Goal: Task Accomplishment & Management: Complete application form

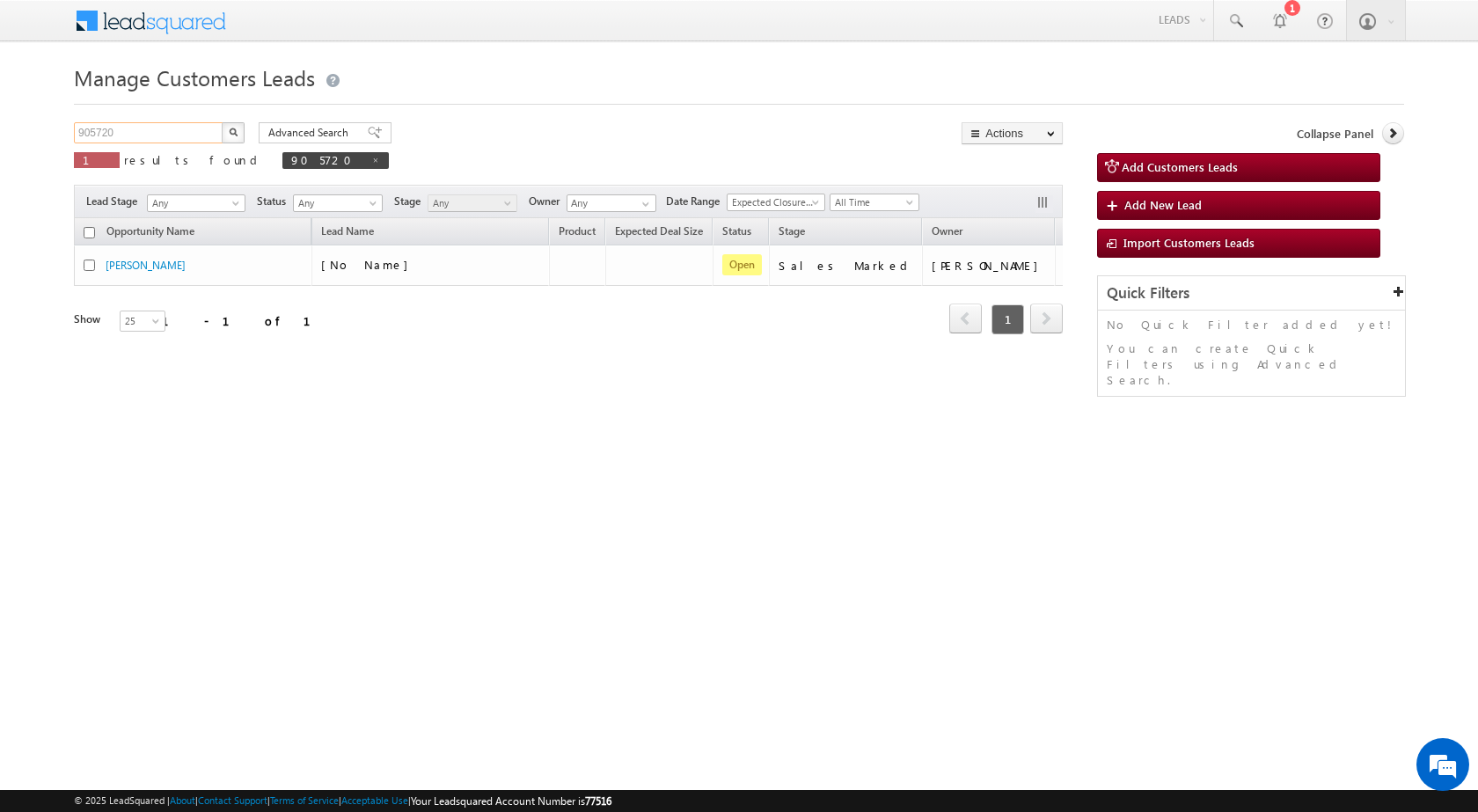
click at [90, 130] on input "905720" at bounding box center [150, 132] width 150 height 21
paste input "8811"
type input "908811"
click at [222, 122] on button "button" at bounding box center [233, 132] width 23 height 21
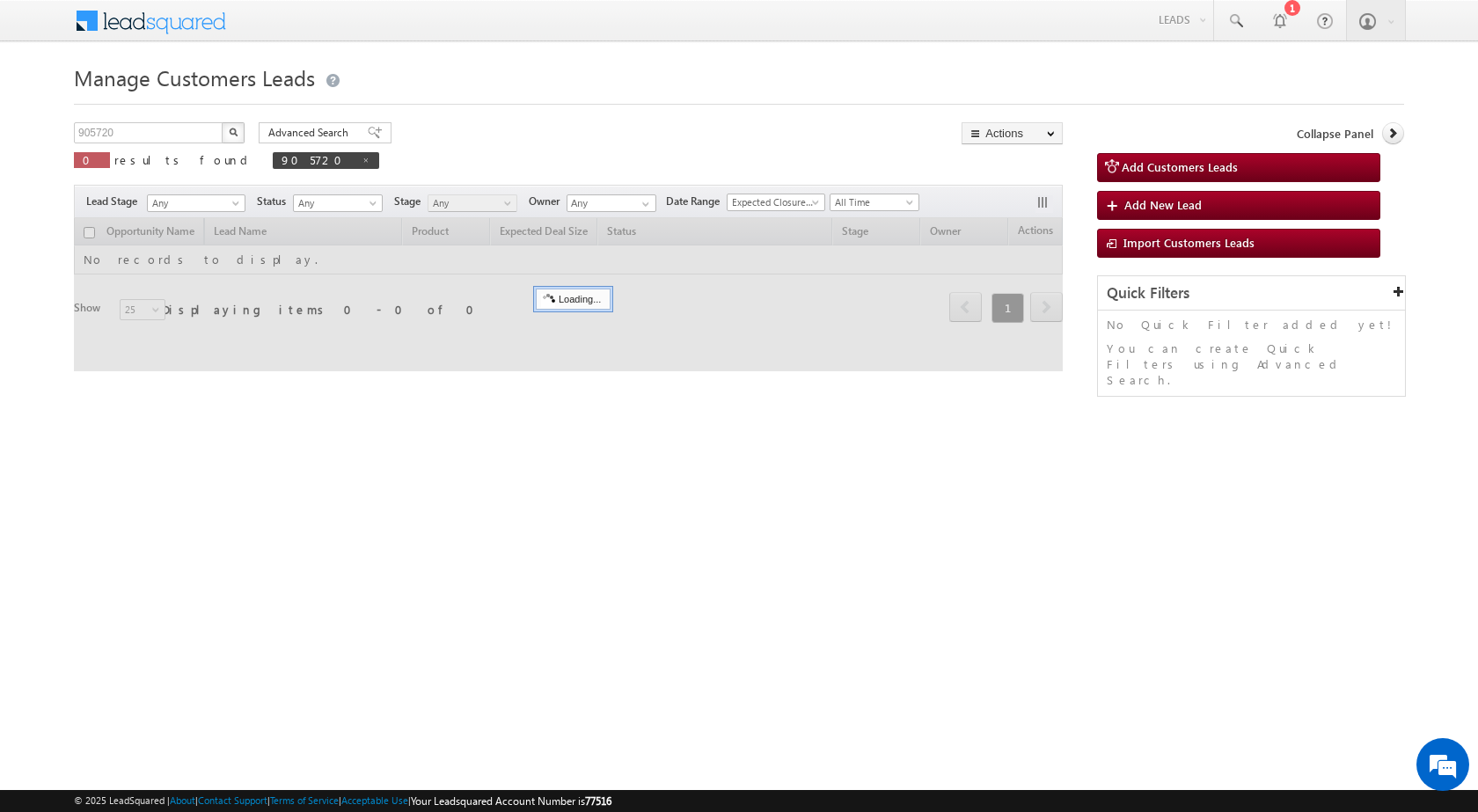
click at [234, 133] on img "button" at bounding box center [232, 131] width 9 height 9
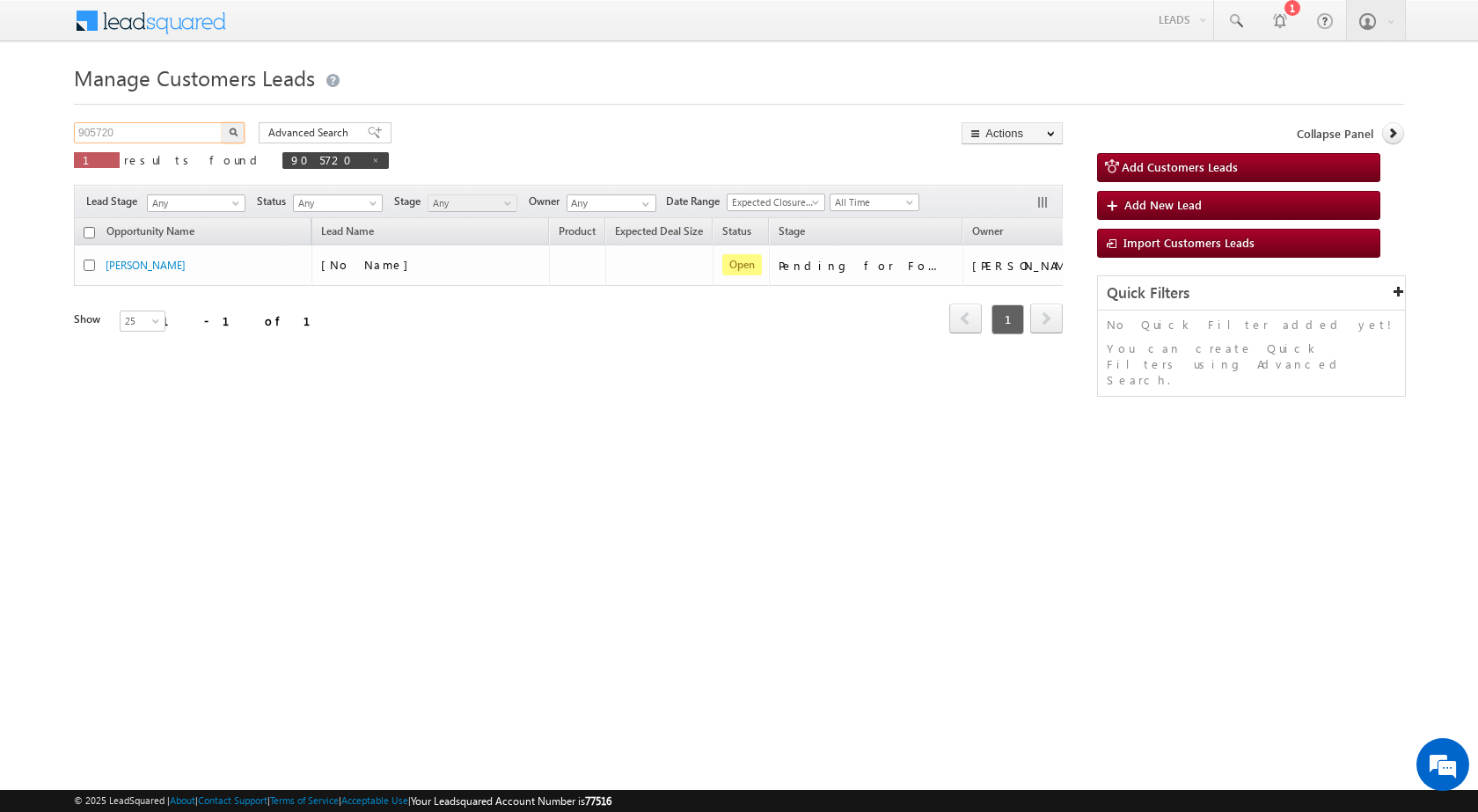
click at [93, 134] on input "905720" at bounding box center [150, 132] width 150 height 21
paste input "8811"
type input "908811"
click at [222, 122] on button "button" at bounding box center [233, 132] width 23 height 21
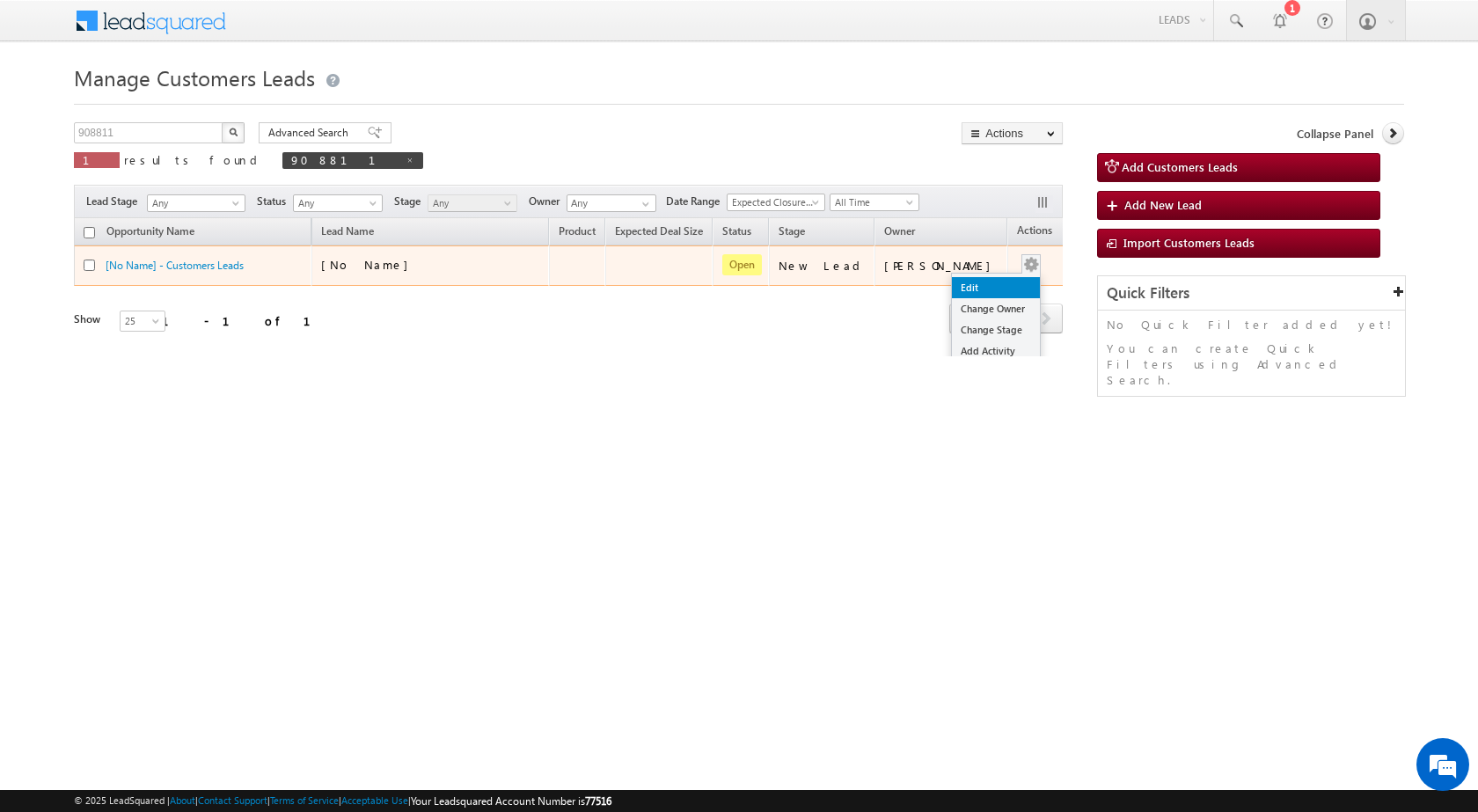
click at [977, 287] on link "Edit" at bounding box center [996, 287] width 88 height 21
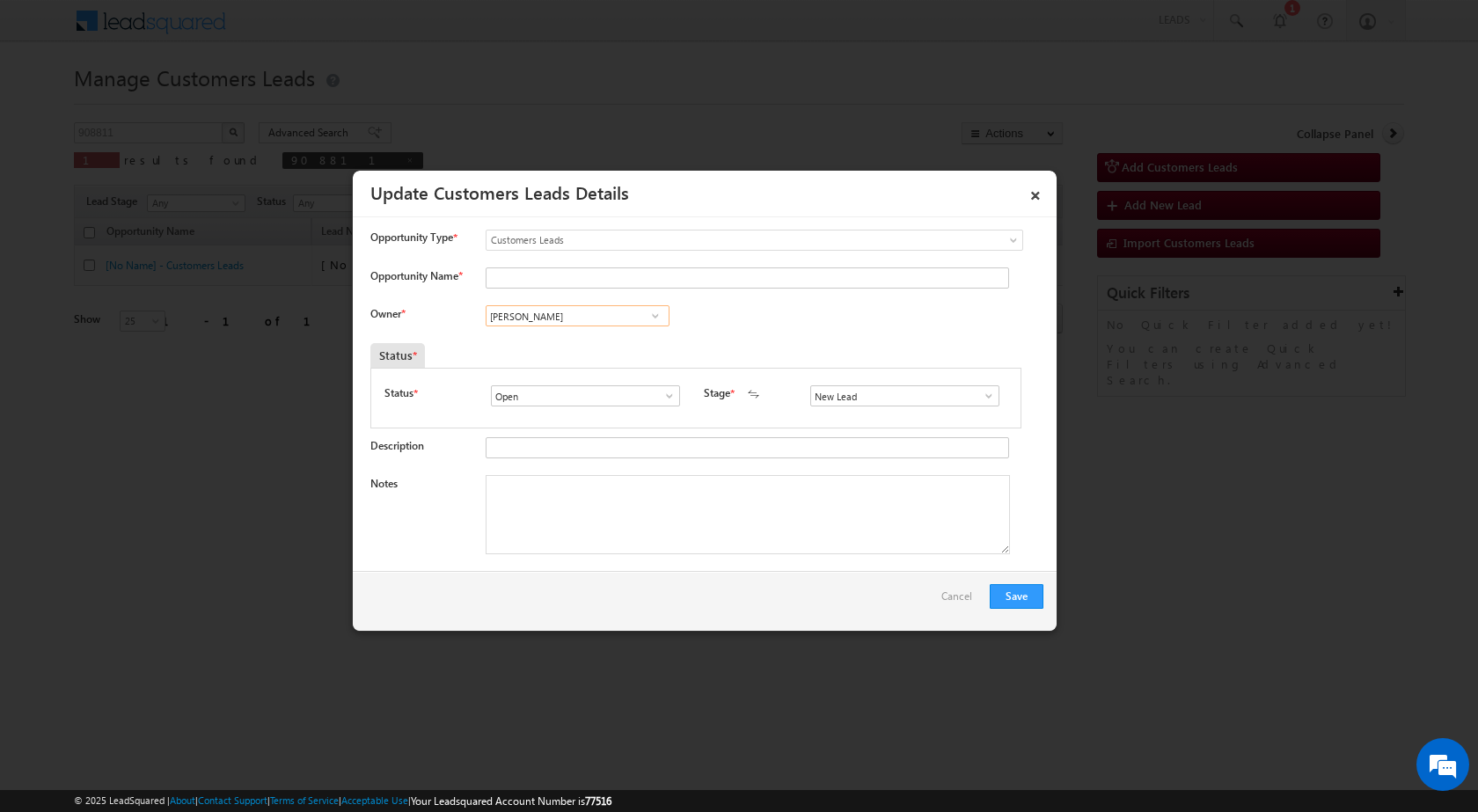
click at [577, 308] on input "Vikas Halwai" at bounding box center [577, 316] width 184 height 21
paste input "vaibhav.dhanke@sgrlimited.in"
click at [574, 340] on link "Vaibhav Shankar Dhanke vaibhav.dhanke@sgrlimited.in" at bounding box center [577, 343] width 184 height 33
type input "Vaibhav Shankar Dhanke"
click at [611, 507] on textarea "Notes" at bounding box center [748, 514] width 525 height 79
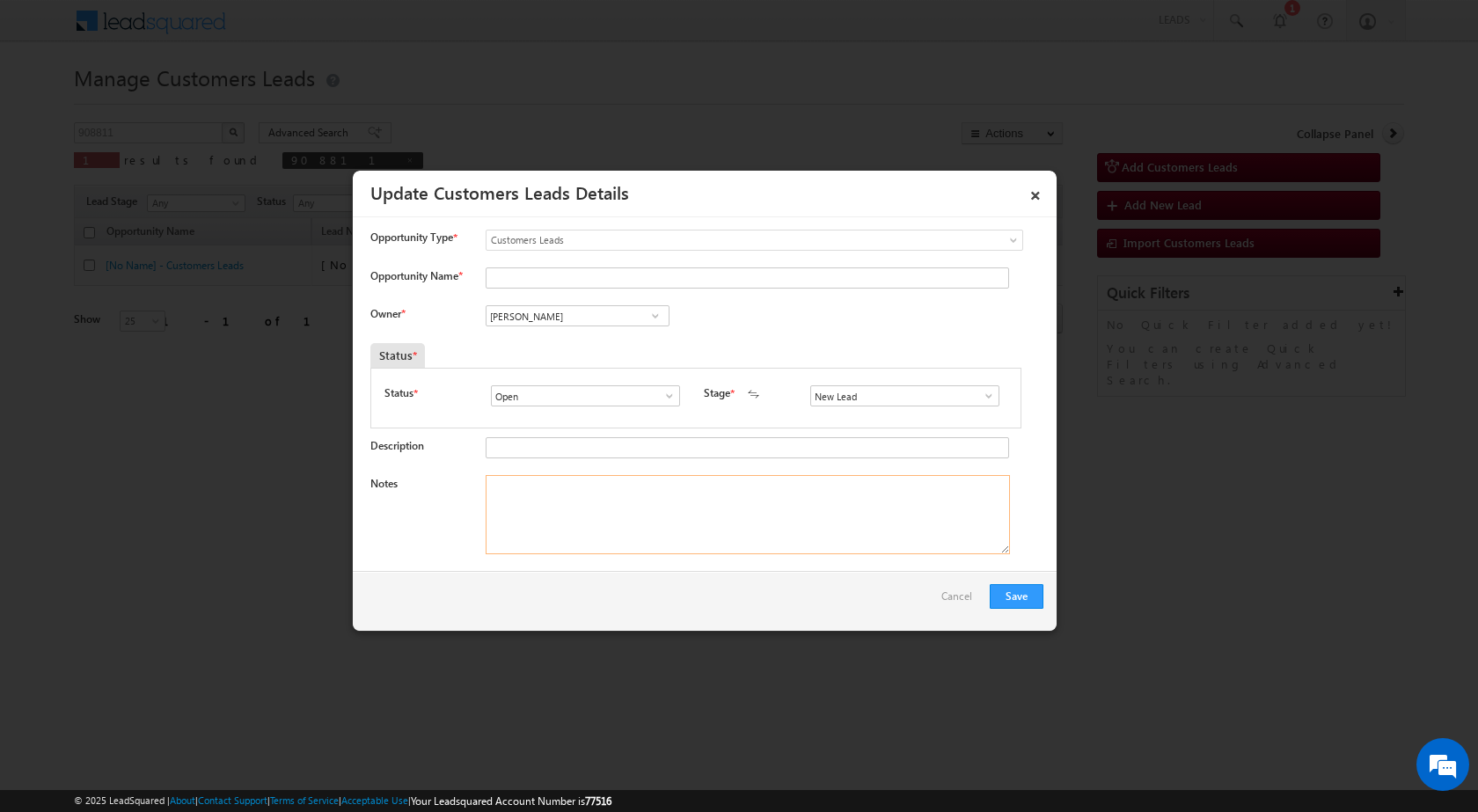
paste textarea "908811 / MIRZA BAIG / 9370655559 / CONSTRUCTION / OWNER - HIMSELF / 444604 TO A…"
type textarea "908811 / MIRZA BAIG / 9370655559 / CONSTRUCTION / OWNER - HIMSELF / 444604 TO A…"
click at [933, 405] on input "New Lead" at bounding box center [905, 396] width 190 height 21
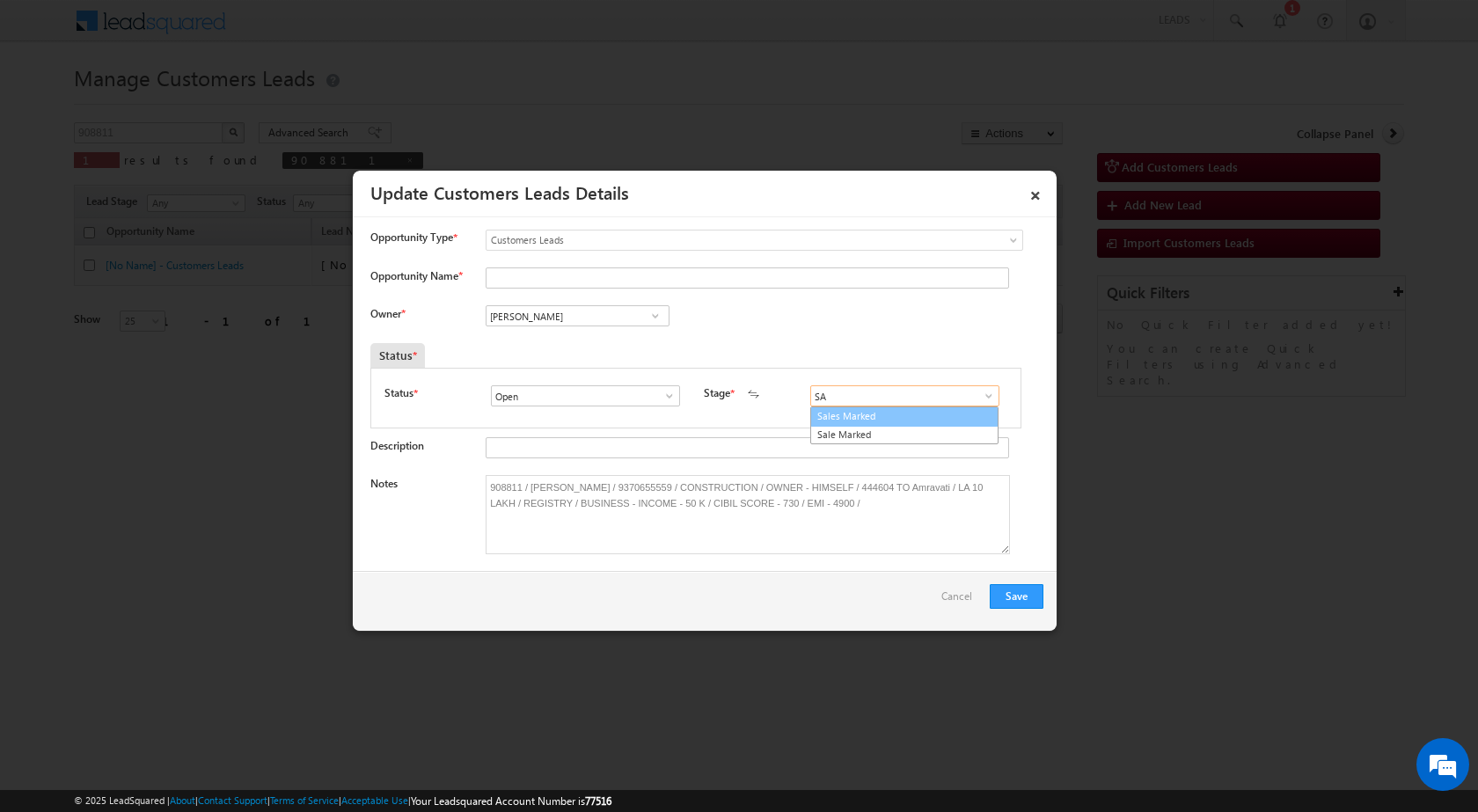
click at [889, 410] on link "Sales Marked" at bounding box center [905, 416] width 189 height 20
type input "Sales Marked"
drag, startPoint x: 531, startPoint y: 484, endPoint x: 584, endPoint y: 486, distance: 53.0
click at [584, 486] on textarea "908811 / MIRZA BAIG / 9370655559 / CONSTRUCTION / OWNER - HIMSELF / 444604 TO A…" at bounding box center [748, 514] width 525 height 79
click at [520, 278] on input "Opportunity Name *" at bounding box center [748, 278] width 524 height 21
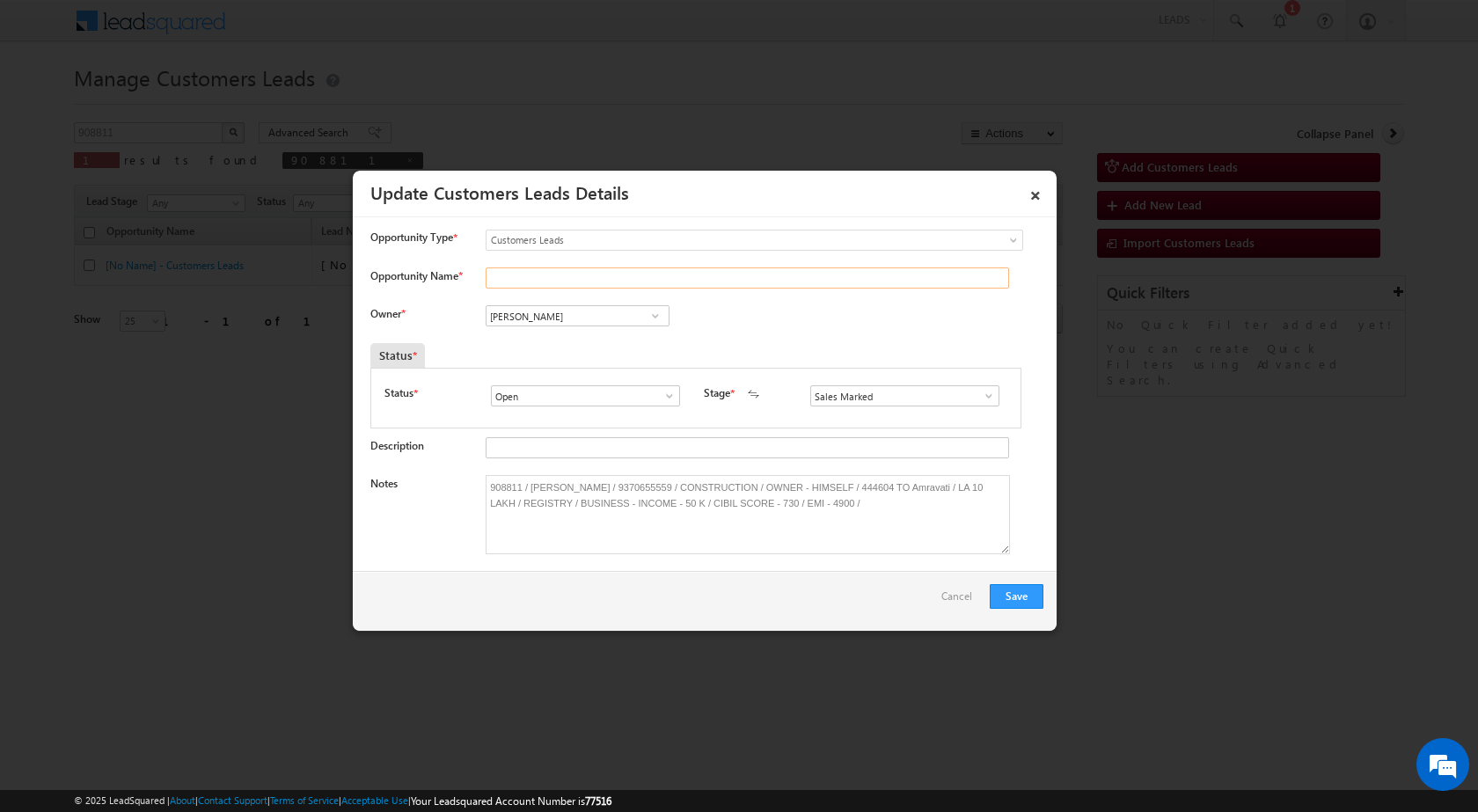
paste input "MIRZA BAIG"
type input "MIRZA BAIG"
click at [1010, 597] on button "Save" at bounding box center [1016, 597] width 53 height 25
